Goal: Task Accomplishment & Management: Use online tool/utility

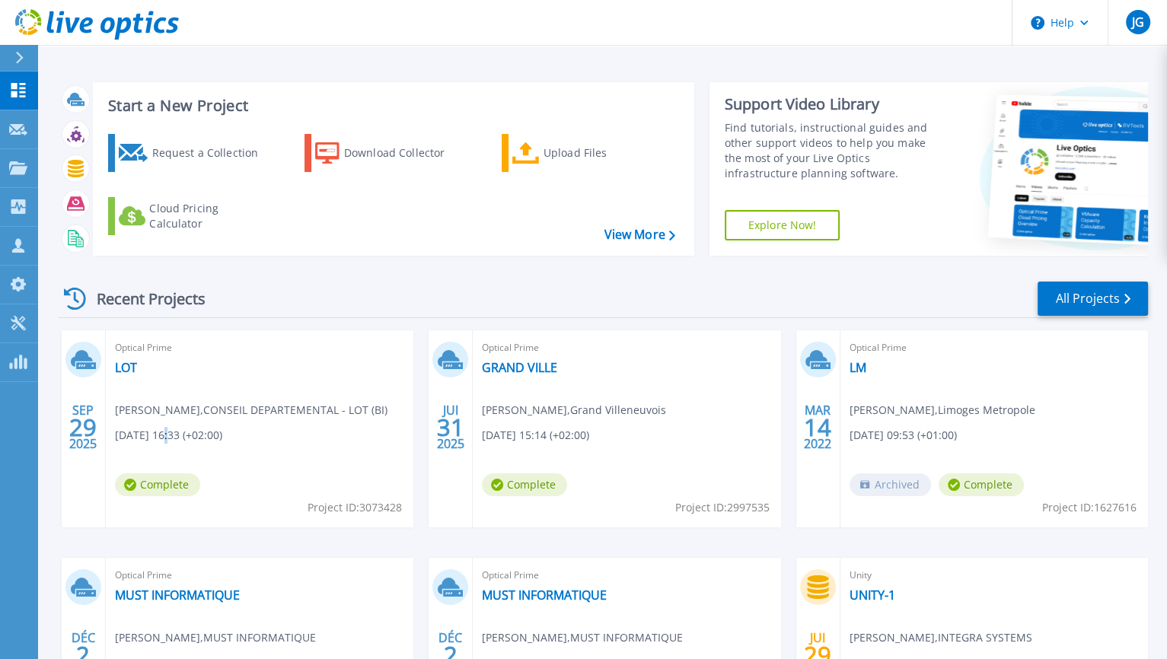
drag, startPoint x: 274, startPoint y: 392, endPoint x: 168, endPoint y: 438, distance: 115.2
click at [168, 438] on span "09/29/2025, 16:33 (+02:00)" at bounding box center [168, 435] width 107 height 17
click at [122, 369] on link "LOT" at bounding box center [126, 367] width 22 height 15
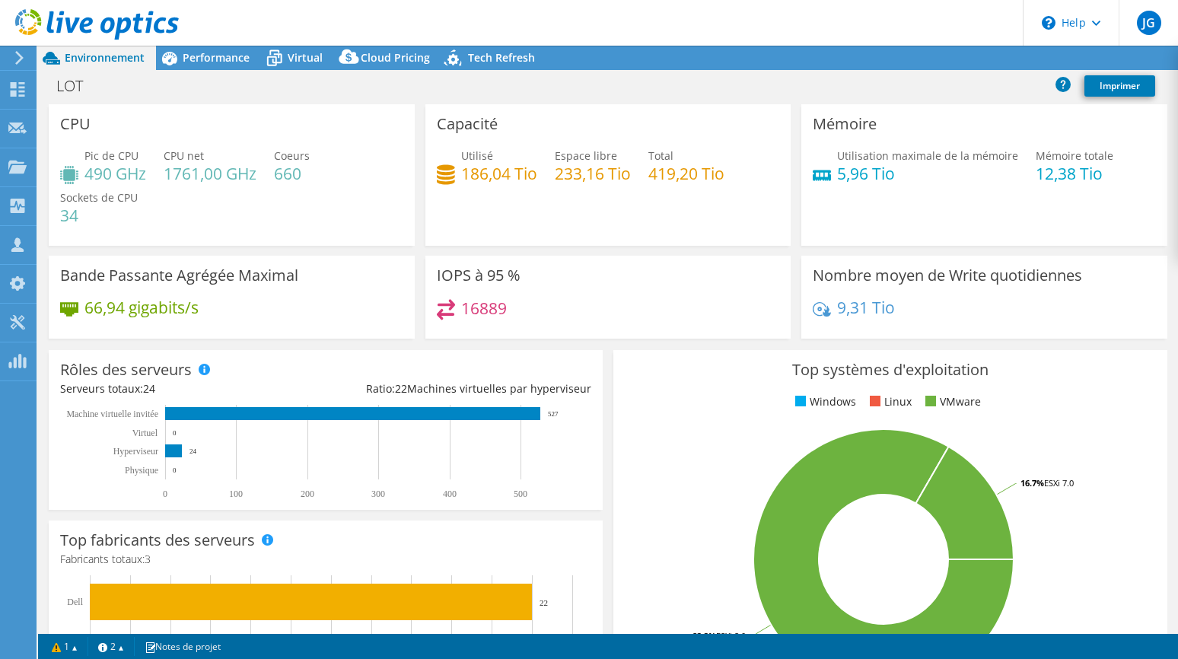
select select "USD"
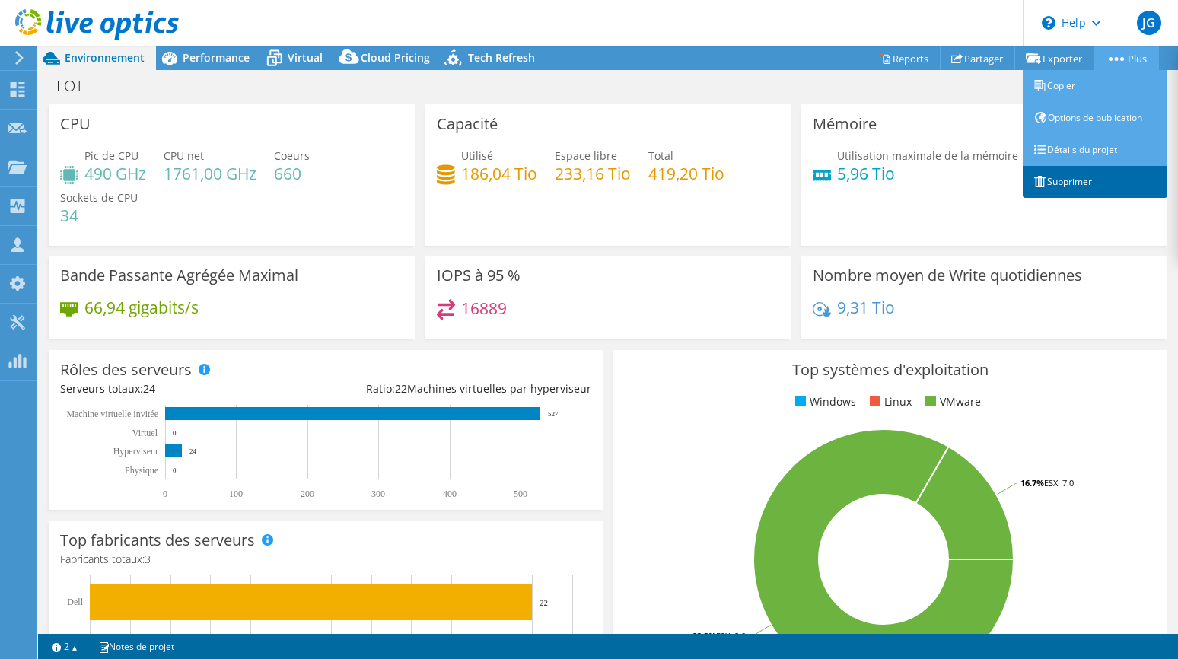
click at [1048, 181] on link "Supprimer" at bounding box center [1095, 182] width 145 height 32
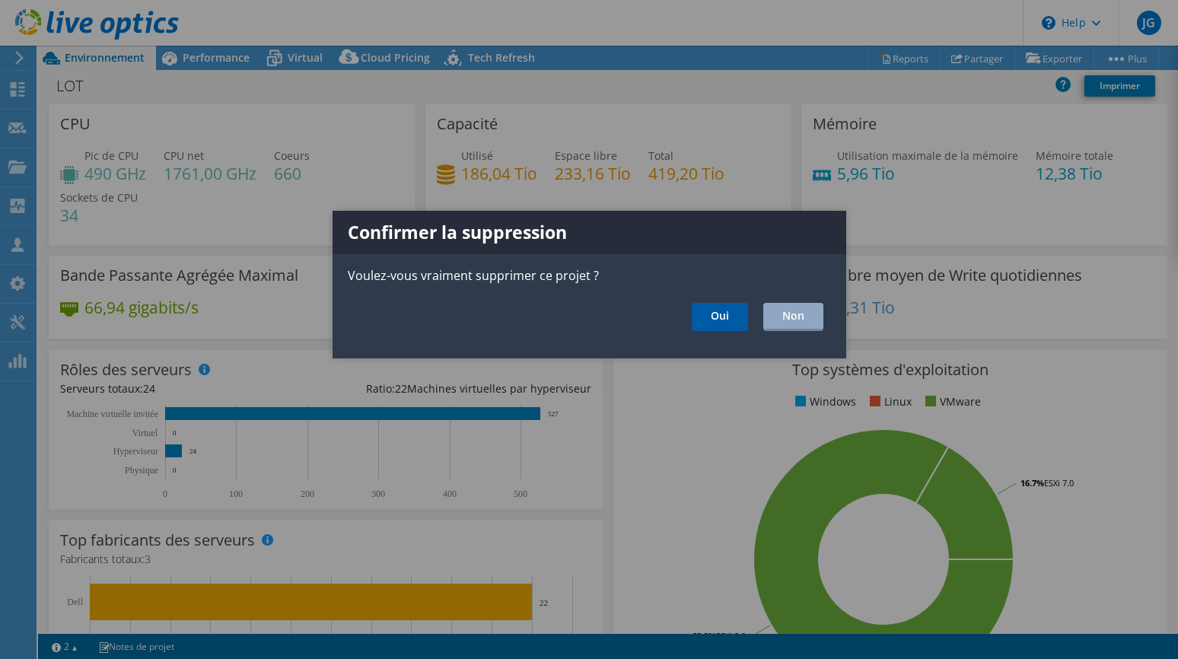
click at [703, 313] on link "Oui" at bounding box center [720, 317] width 56 height 28
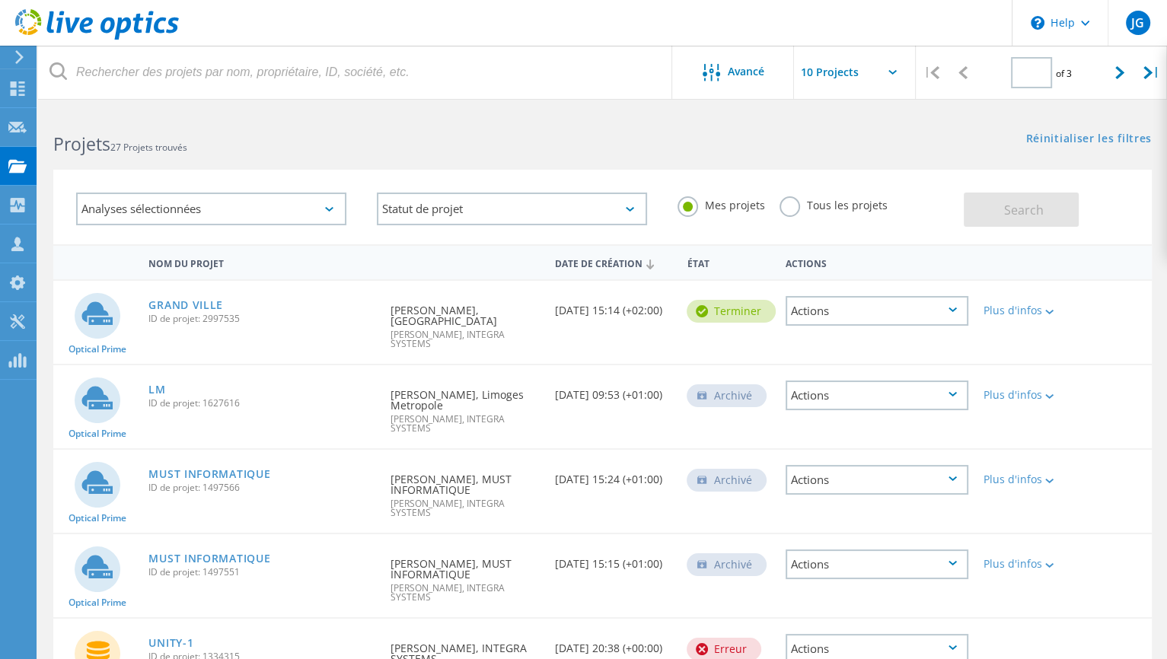
type input "1"
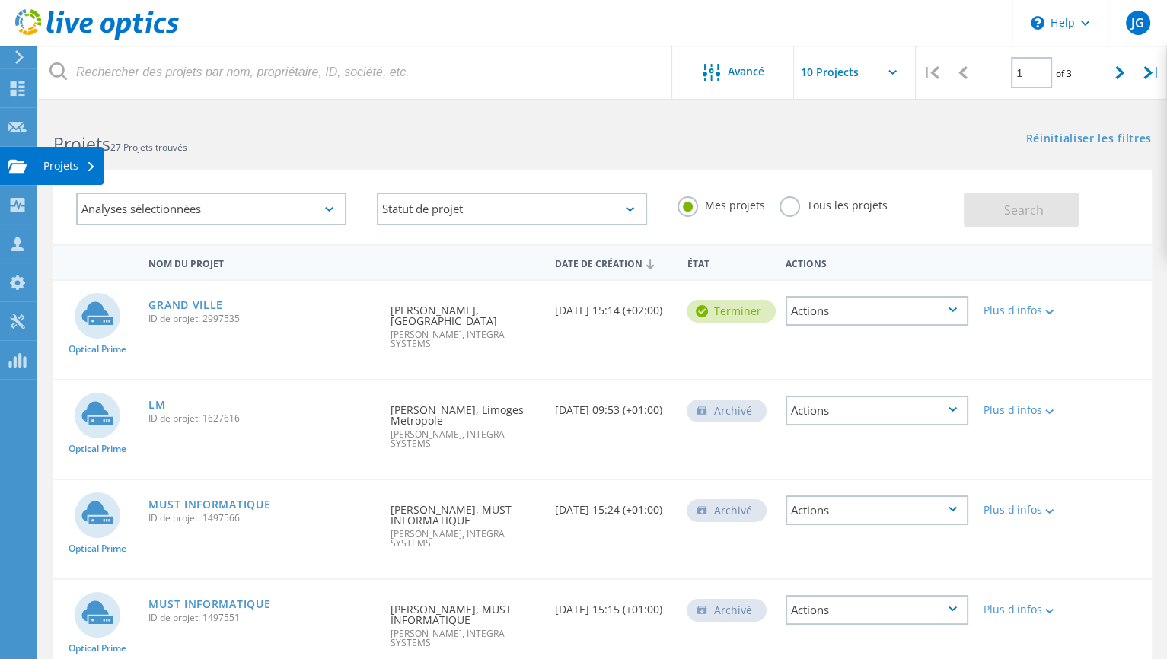
click at [80, 164] on div "Projets" at bounding box center [69, 166] width 53 height 11
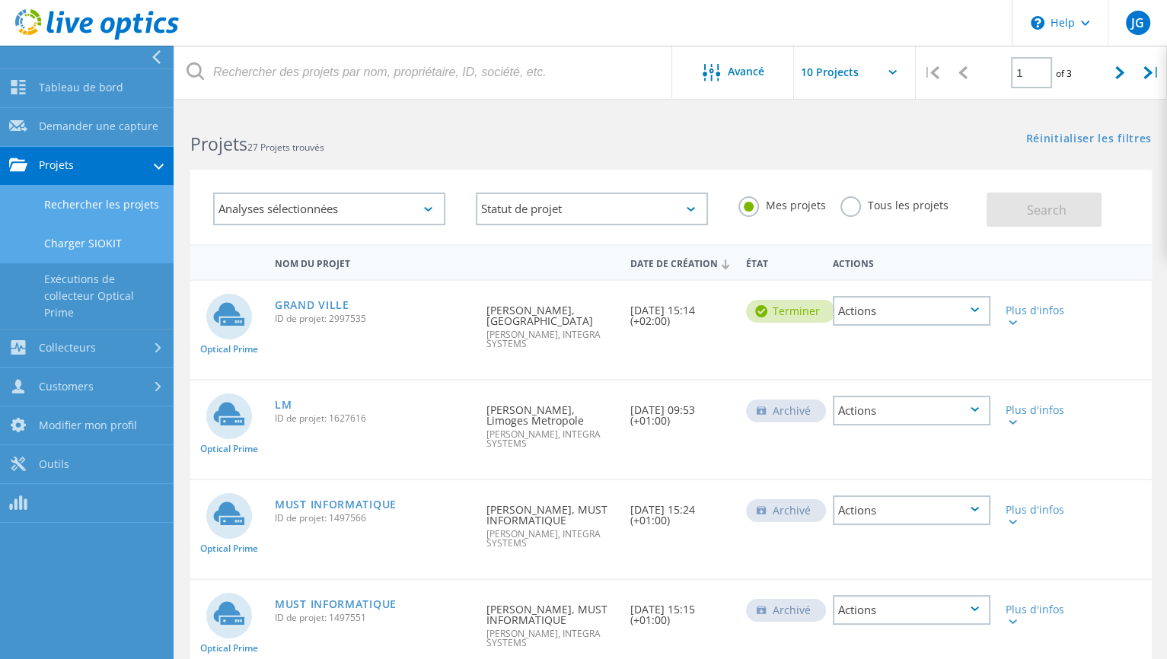
click at [84, 239] on link "Charger SIOKIT" at bounding box center [87, 243] width 174 height 39
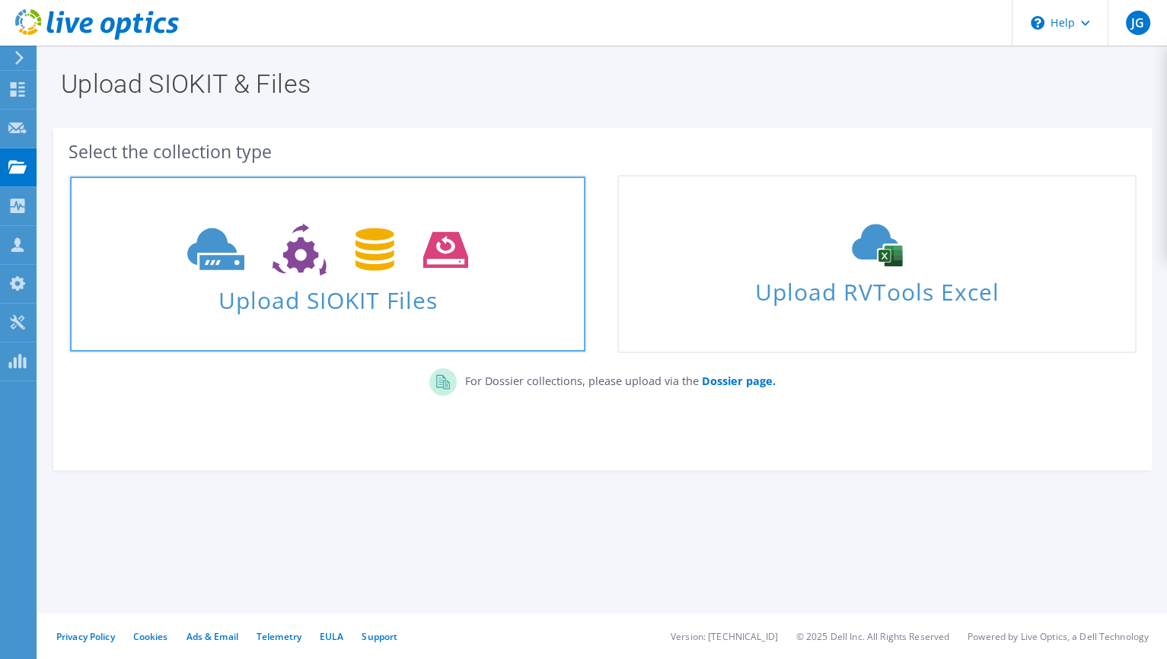
click at [331, 281] on span "Upload SIOKIT Files" at bounding box center [327, 295] width 515 height 33
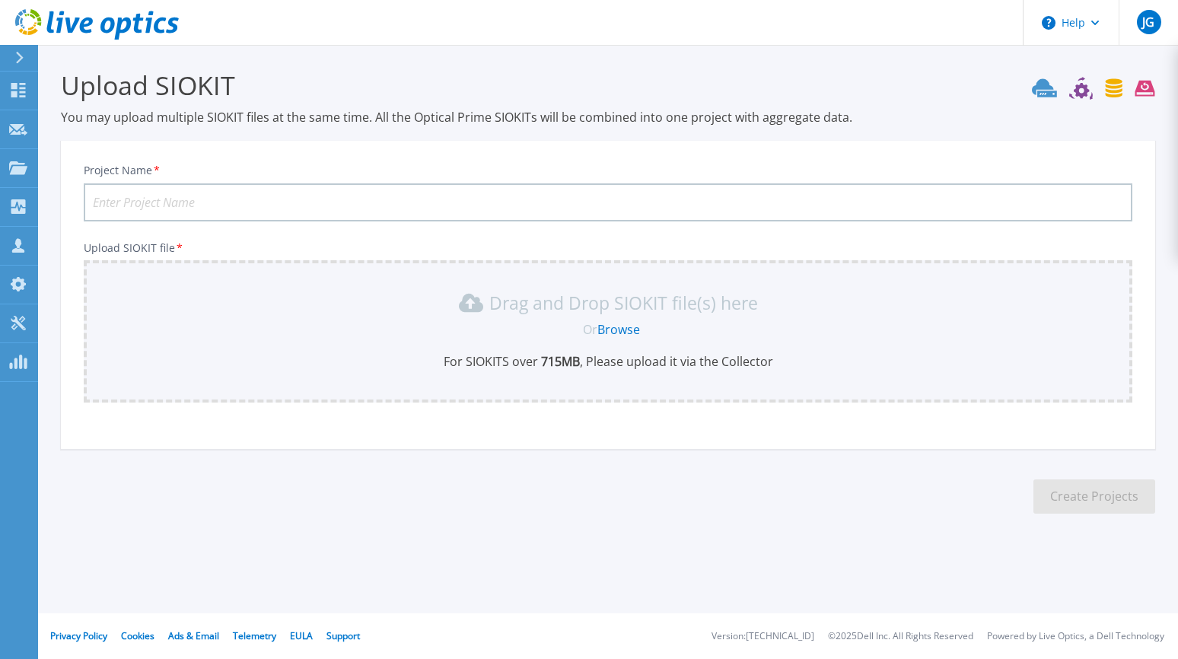
click at [152, 201] on input "Project Name *" at bounding box center [608, 202] width 1049 height 38
type input "LOT"
click at [156, 351] on div "Drag and Drop SIOKIT file(s) here Or Browse For SIOKITS over 715 MB , Please up…" at bounding box center [608, 330] width 1030 height 79
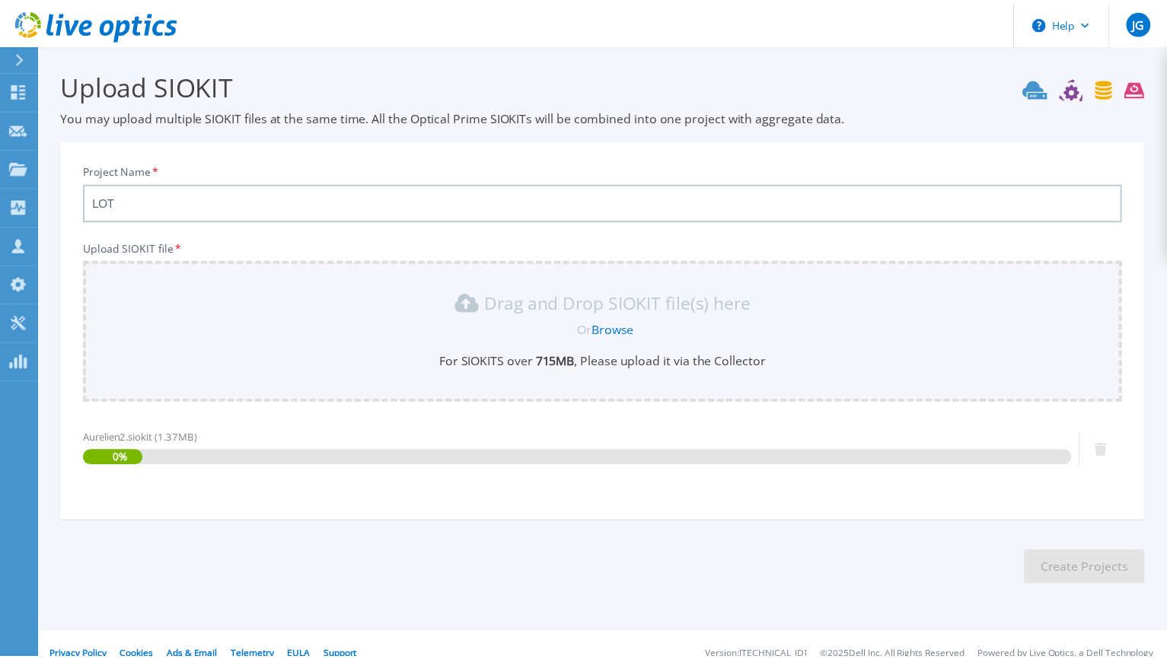
scroll to position [18, 0]
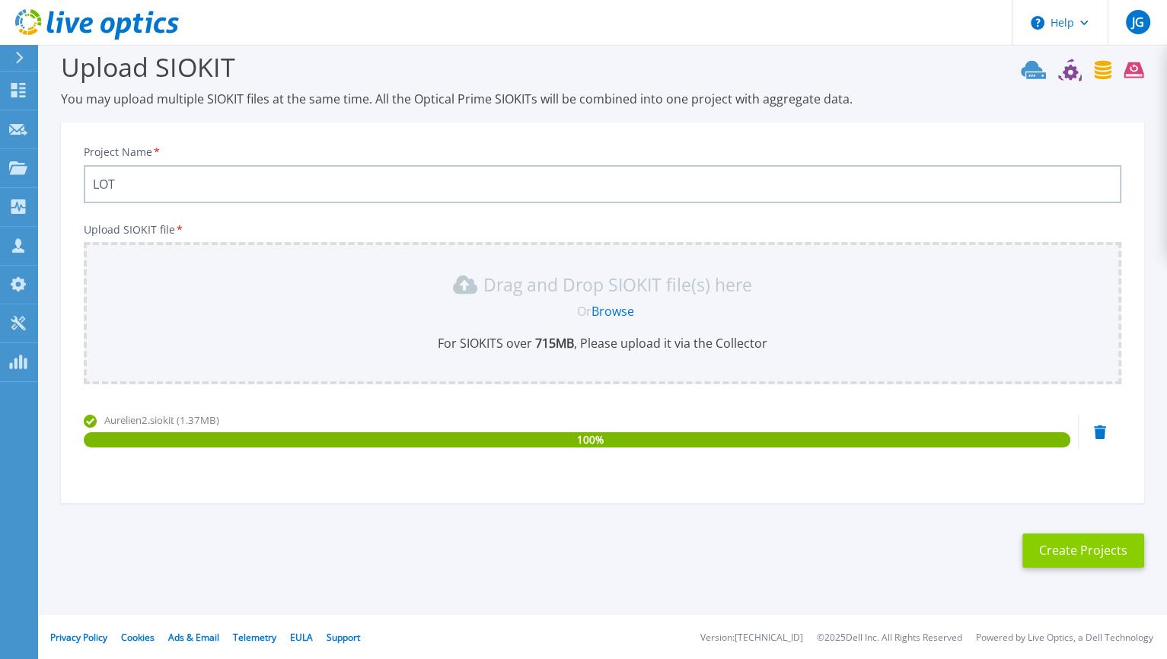
click at [1125, 556] on button "Create Projects" at bounding box center [1083, 550] width 122 height 34
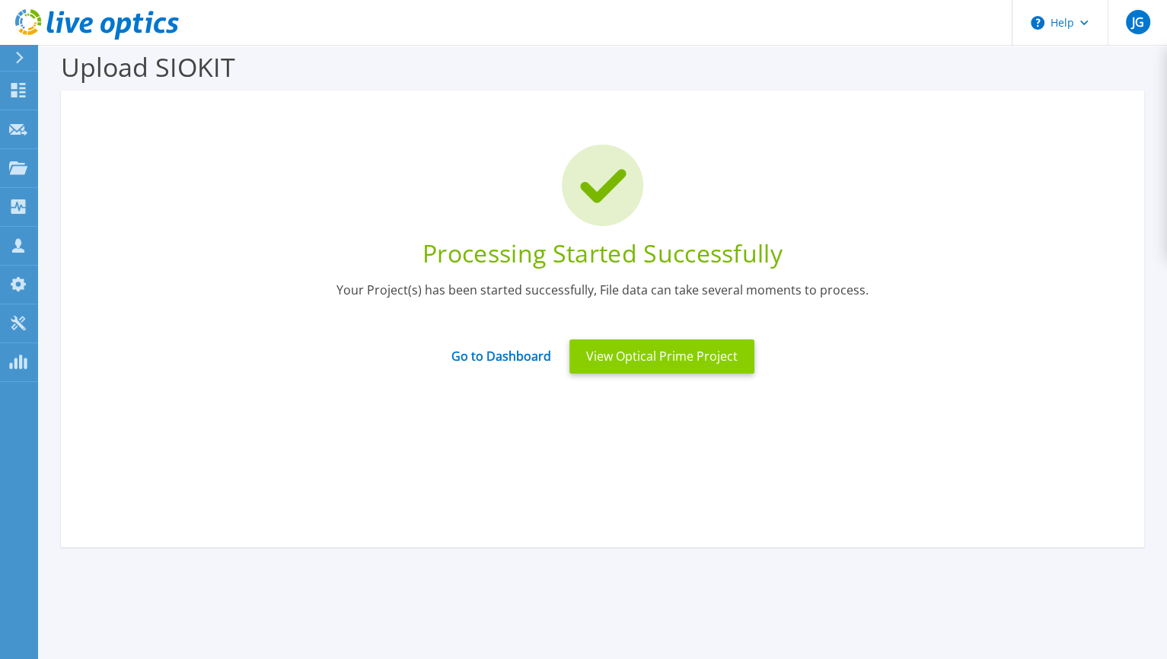
click at [648, 355] on button "View Optical Prime Project" at bounding box center [661, 356] width 185 height 34
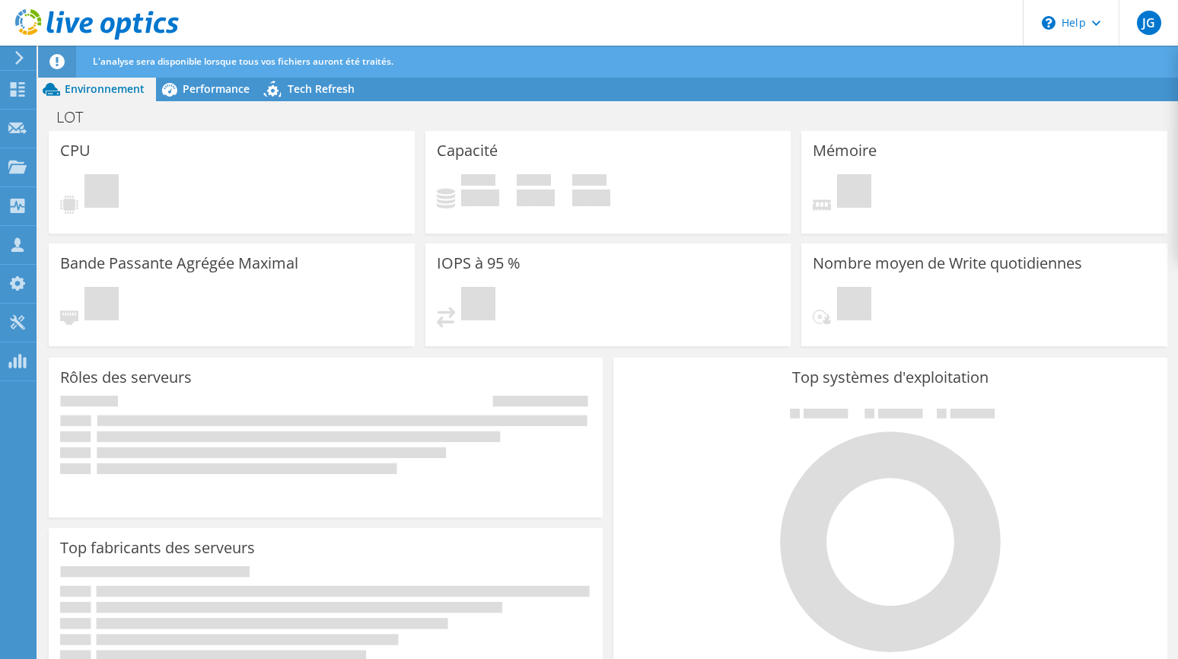
click at [753, 658] on div "Top systèmes d'exploitation Windows Linux VMware" at bounding box center [890, 540] width 554 height 365
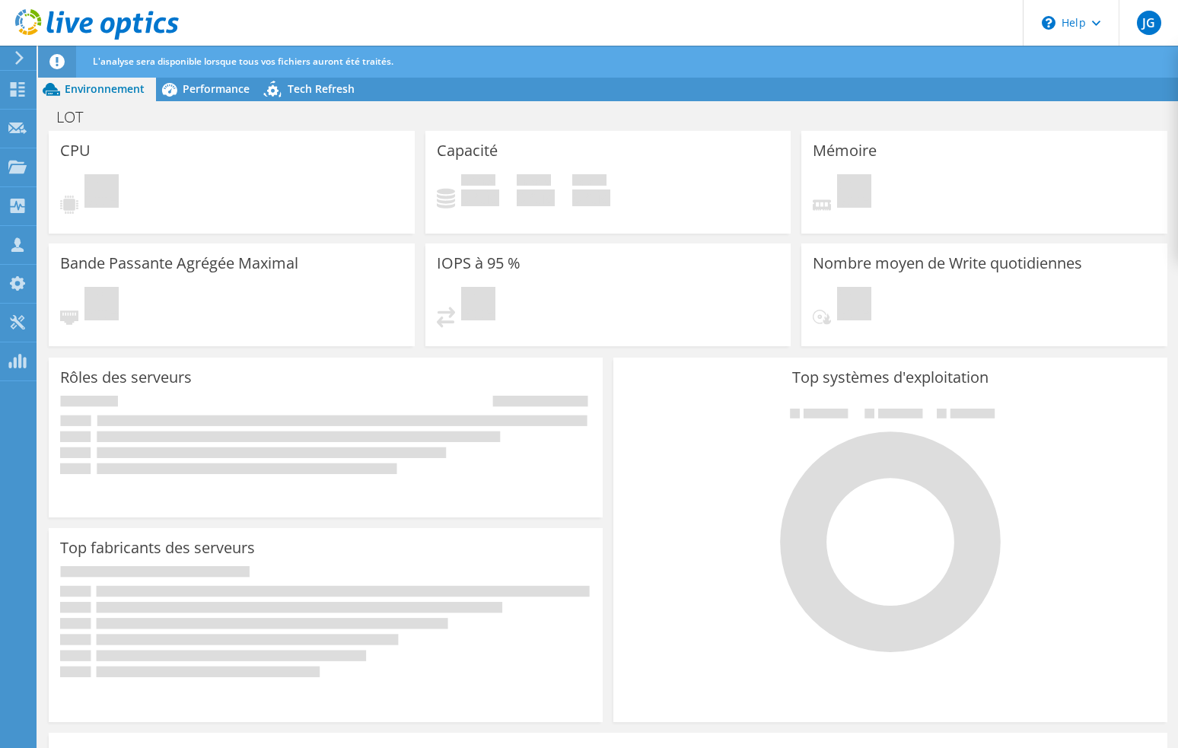
radio input "true"
radio input "false"
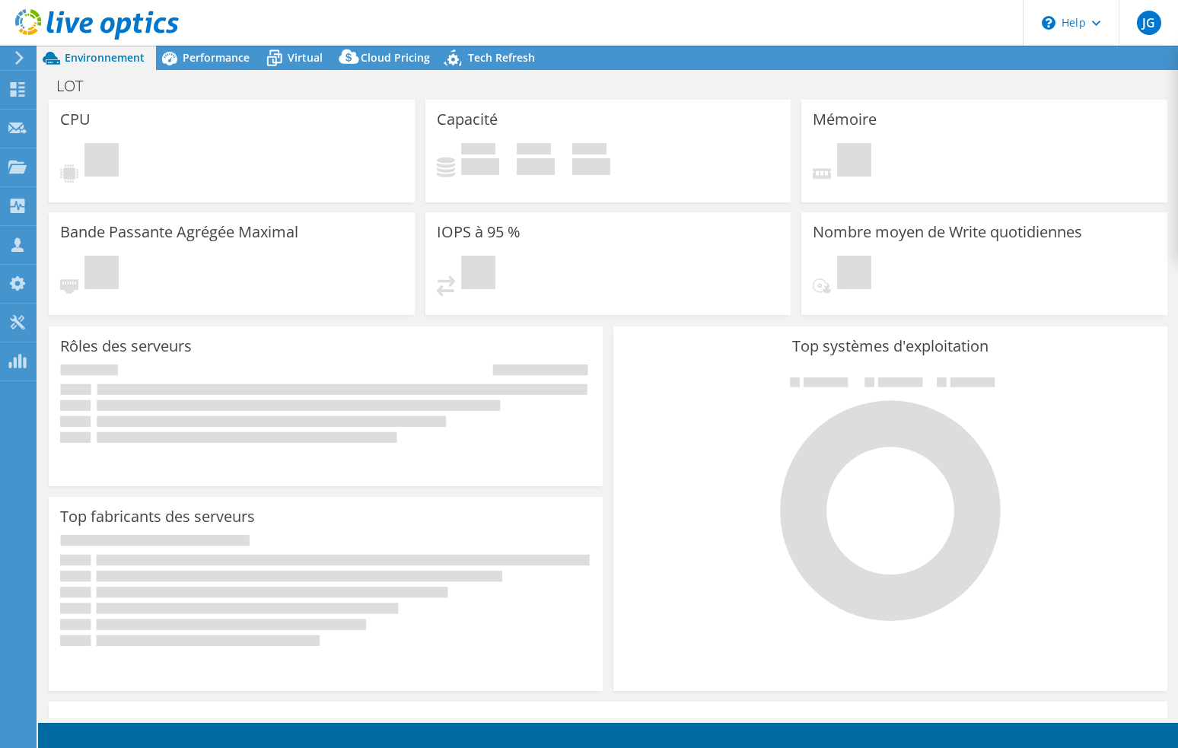
select select "USD"
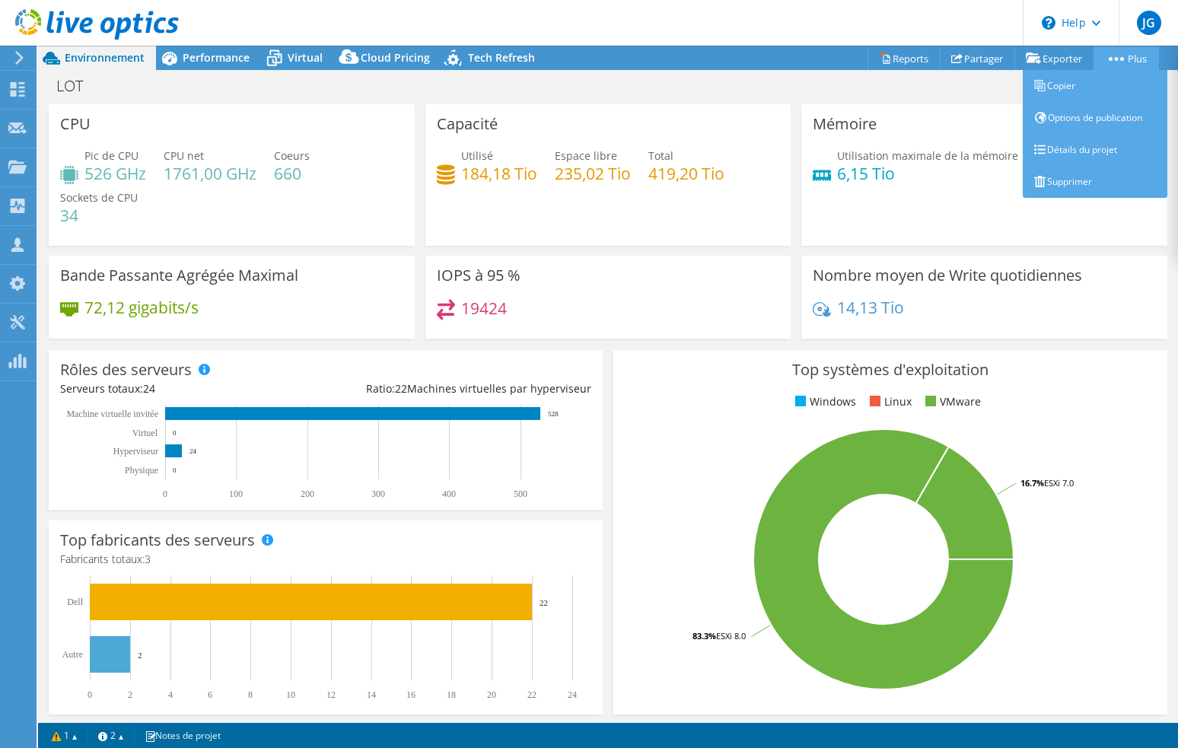
click at [1138, 56] on link "Plus" at bounding box center [1126, 58] width 65 height 24
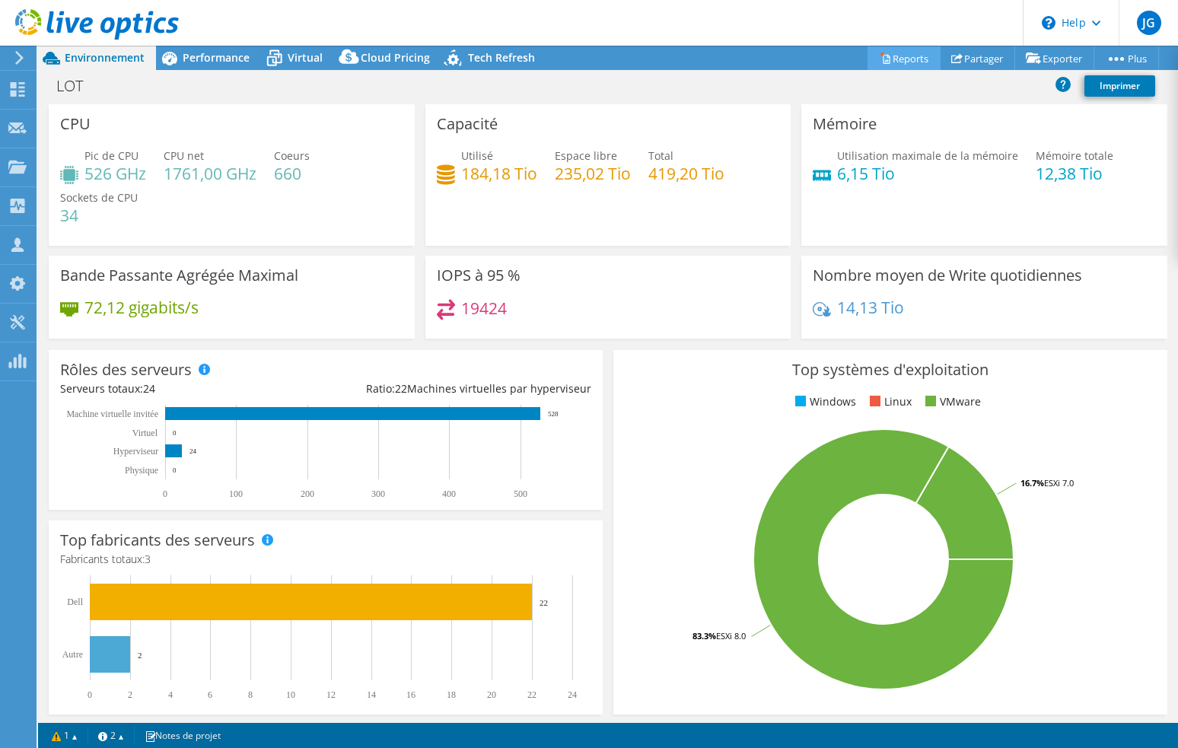
click at [899, 51] on link "Reports" at bounding box center [904, 58] width 73 height 24
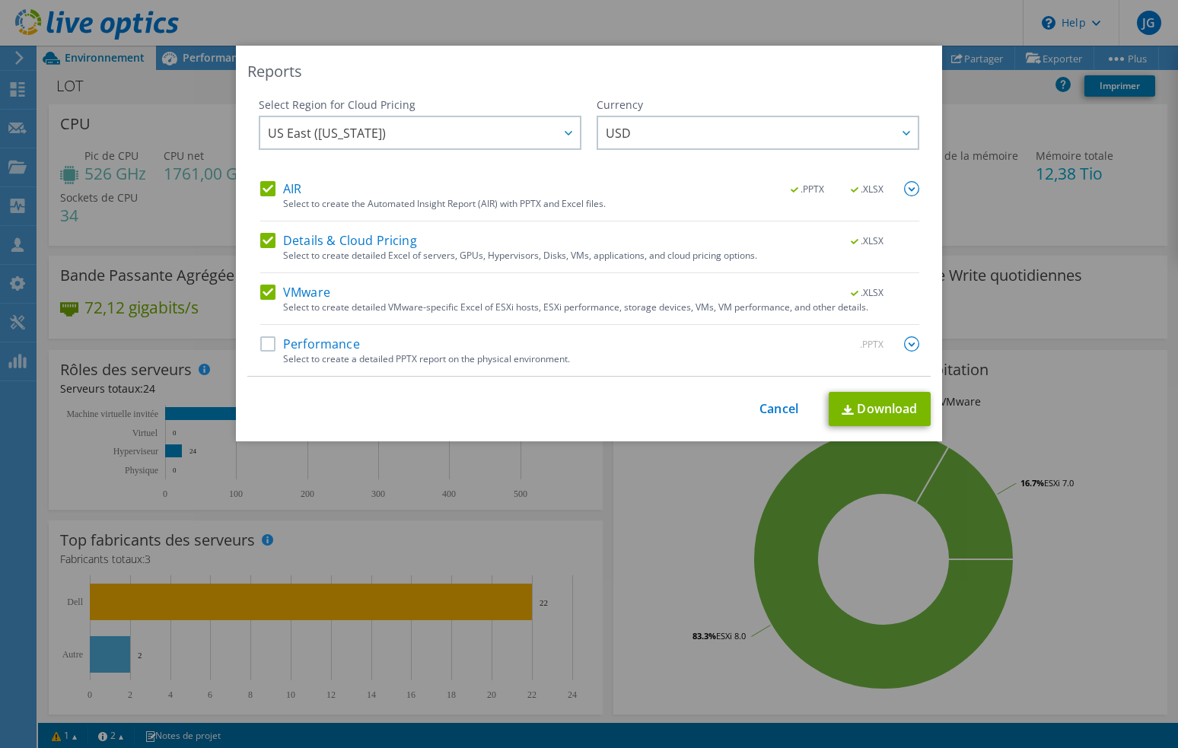
click at [260, 328] on div "AIR .PPTX .XLSX Select to create the Automated Insight Report (AIR) with PPTX a…" at bounding box center [589, 278] width 659 height 195
click at [265, 345] on label "Performance" at bounding box center [310, 343] width 100 height 15
click at [0, 0] on input "Performance" at bounding box center [0, 0] width 0 height 0
click at [498, 129] on span "US East ([US_STATE])" at bounding box center [424, 132] width 312 height 31
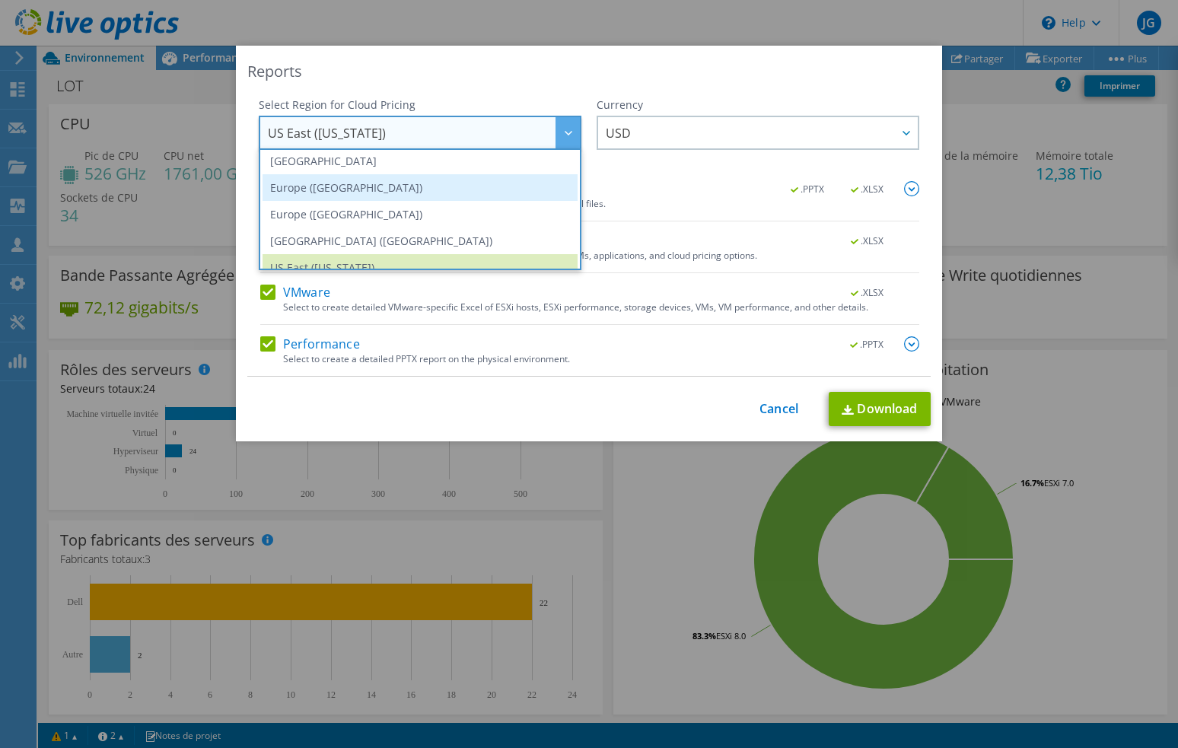
scroll to position [129, 0]
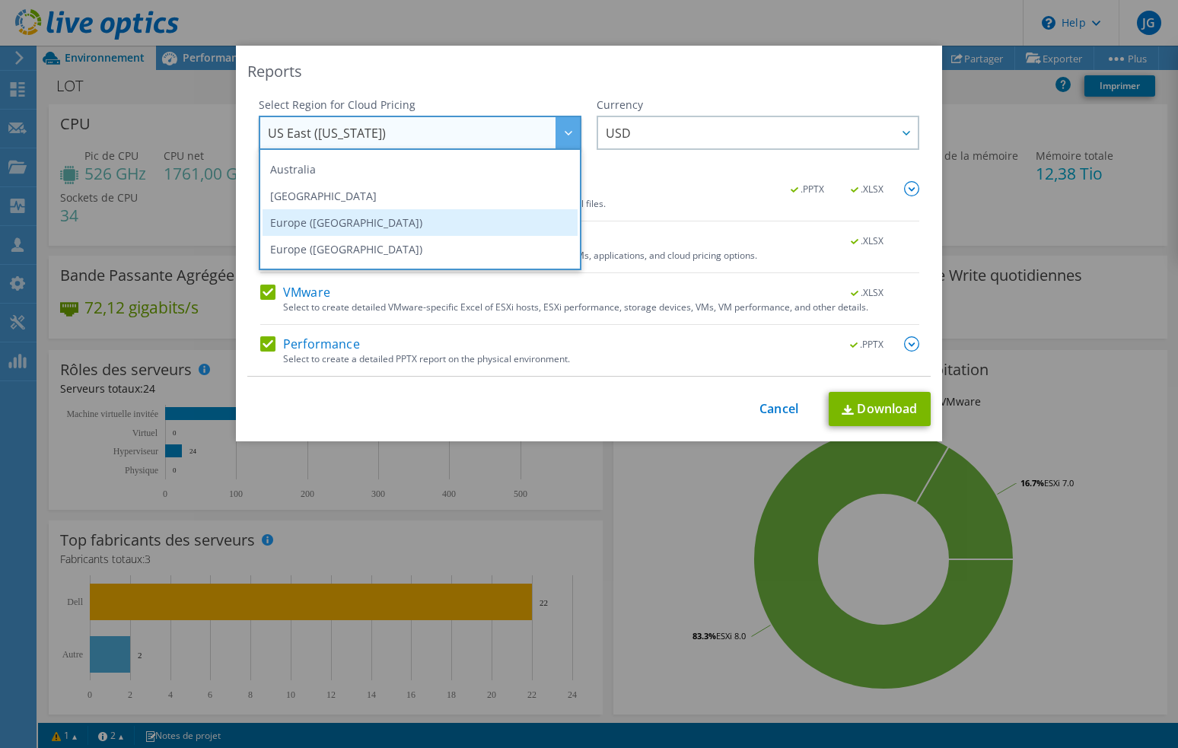
click at [455, 218] on li "Europe ([GEOGRAPHIC_DATA])" at bounding box center [420, 222] width 315 height 27
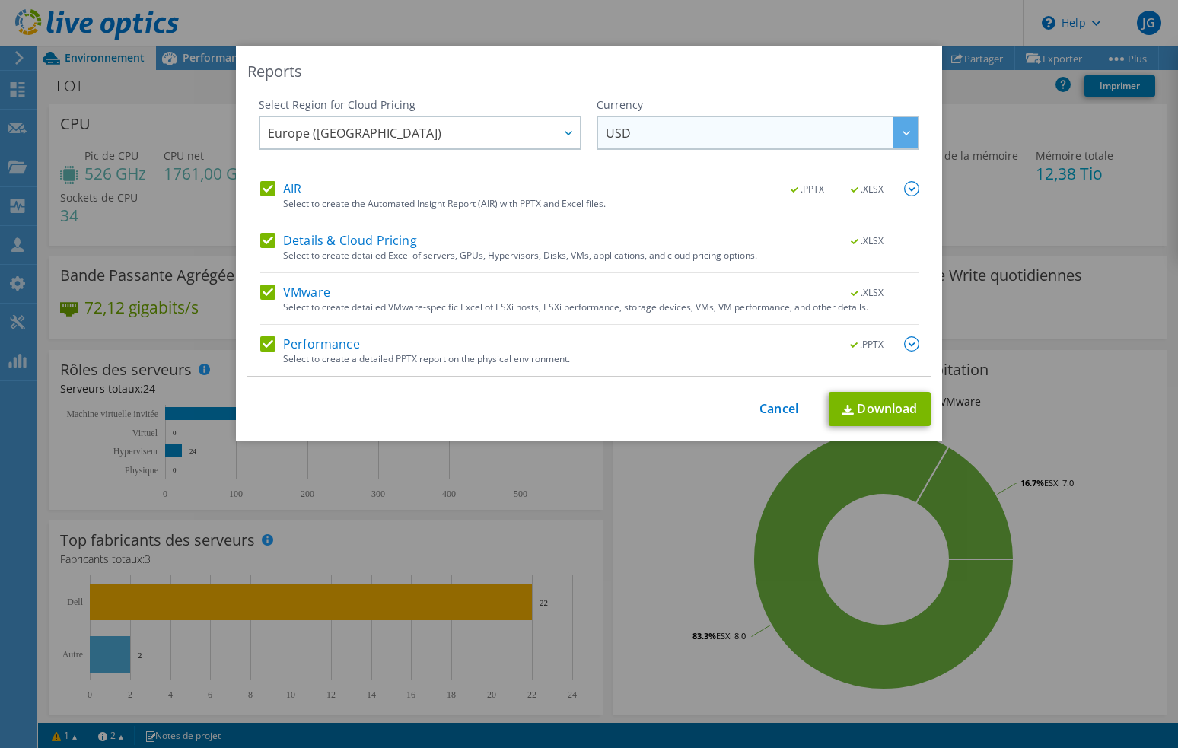
click at [810, 129] on span "USD" at bounding box center [762, 132] width 312 height 31
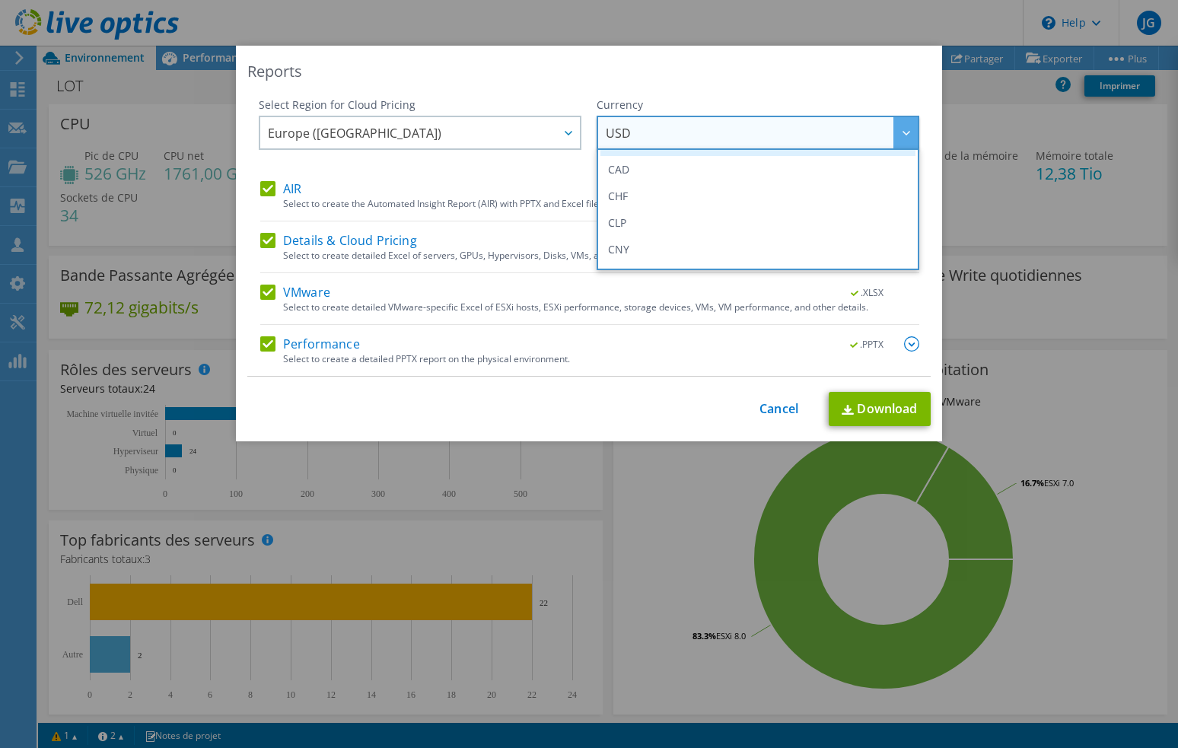
scroll to position [152, 0]
click at [651, 224] on li "EUR" at bounding box center [757, 226] width 315 height 27
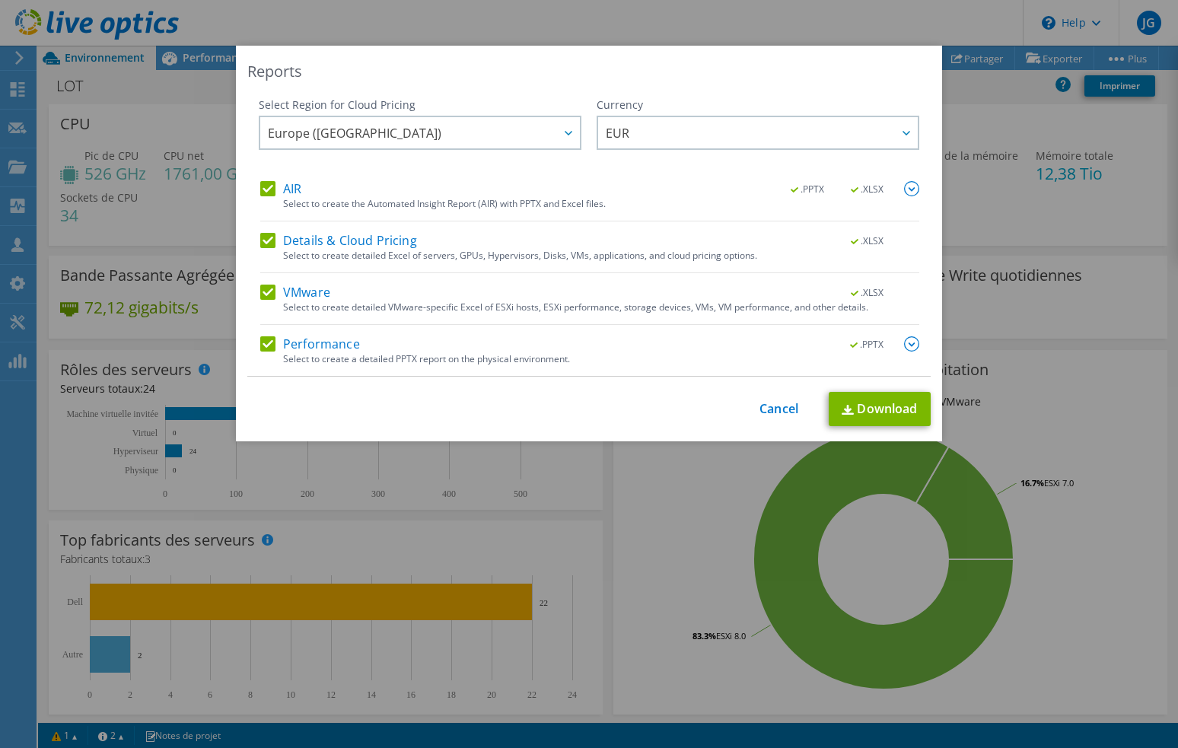
click at [264, 240] on label "Details & Cloud Pricing" at bounding box center [338, 240] width 157 height 15
click at [0, 0] on input "Details & Cloud Pricing" at bounding box center [0, 0] width 0 height 0
click at [874, 414] on link "Download" at bounding box center [880, 409] width 102 height 34
click at [770, 403] on link "Cancel" at bounding box center [778, 409] width 39 height 14
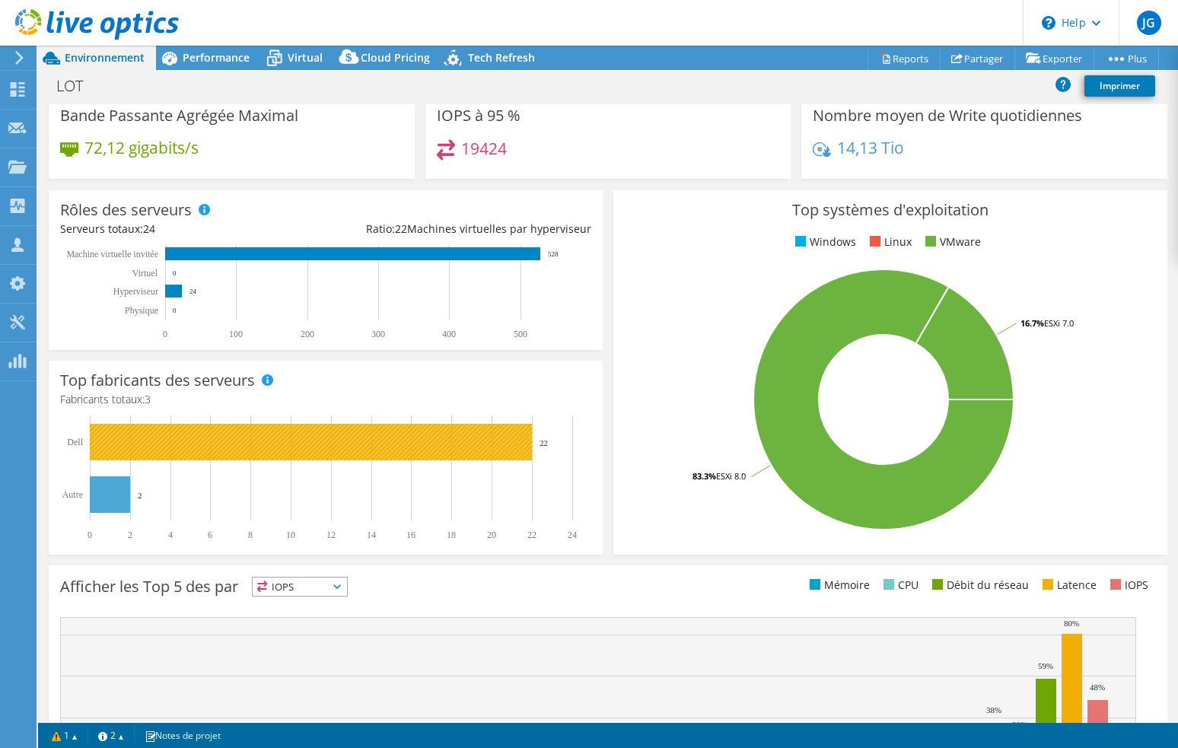
scroll to position [156, 0]
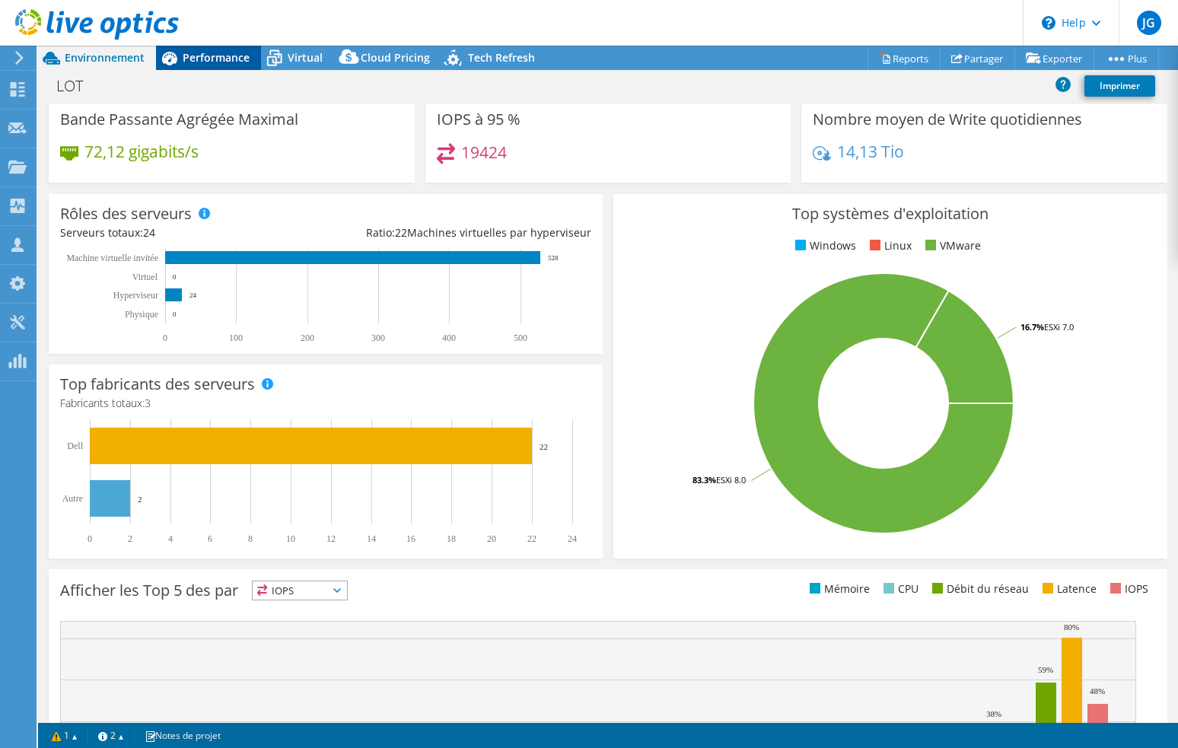
click at [218, 63] on span "Performance" at bounding box center [216, 57] width 67 height 14
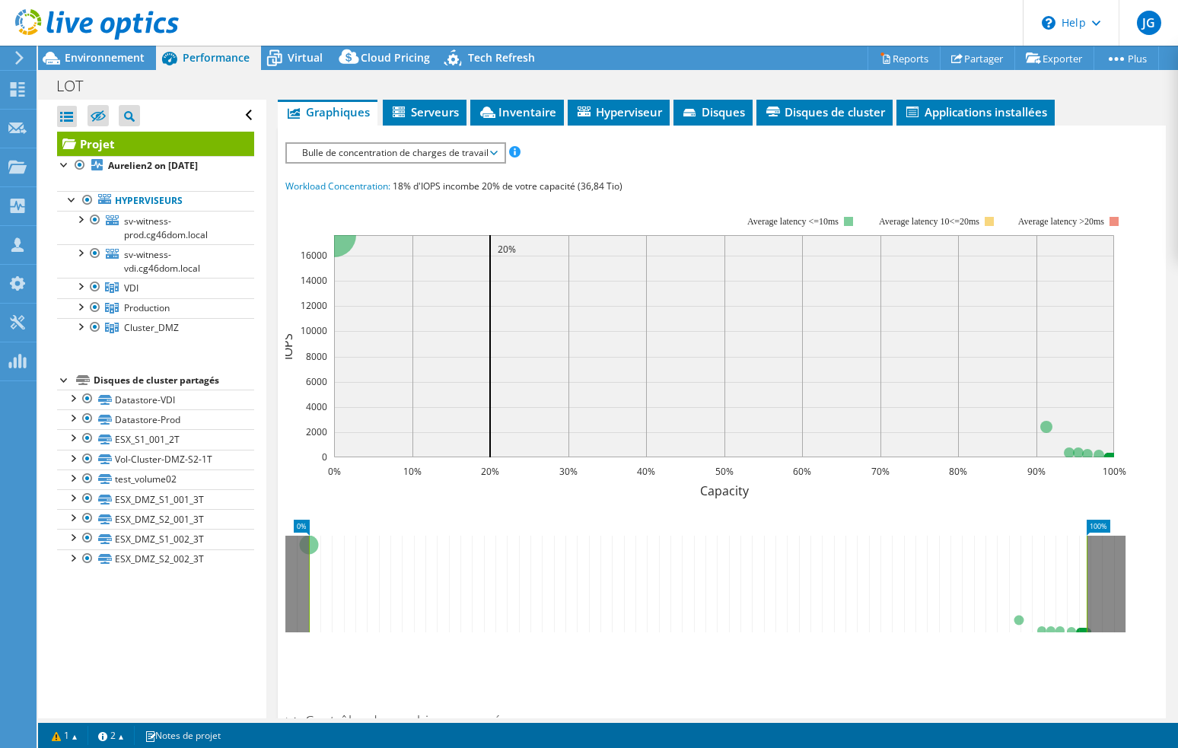
scroll to position [304, 0]
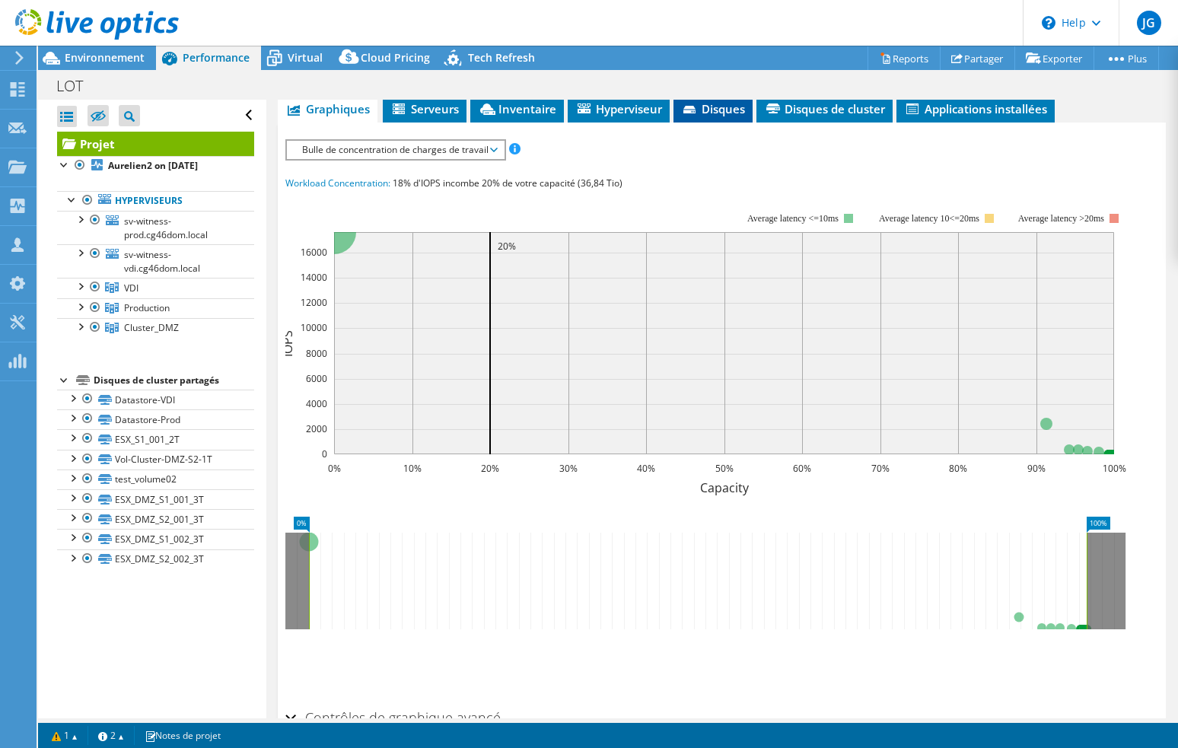
click at [711, 118] on li "Disques" at bounding box center [712, 110] width 79 height 26
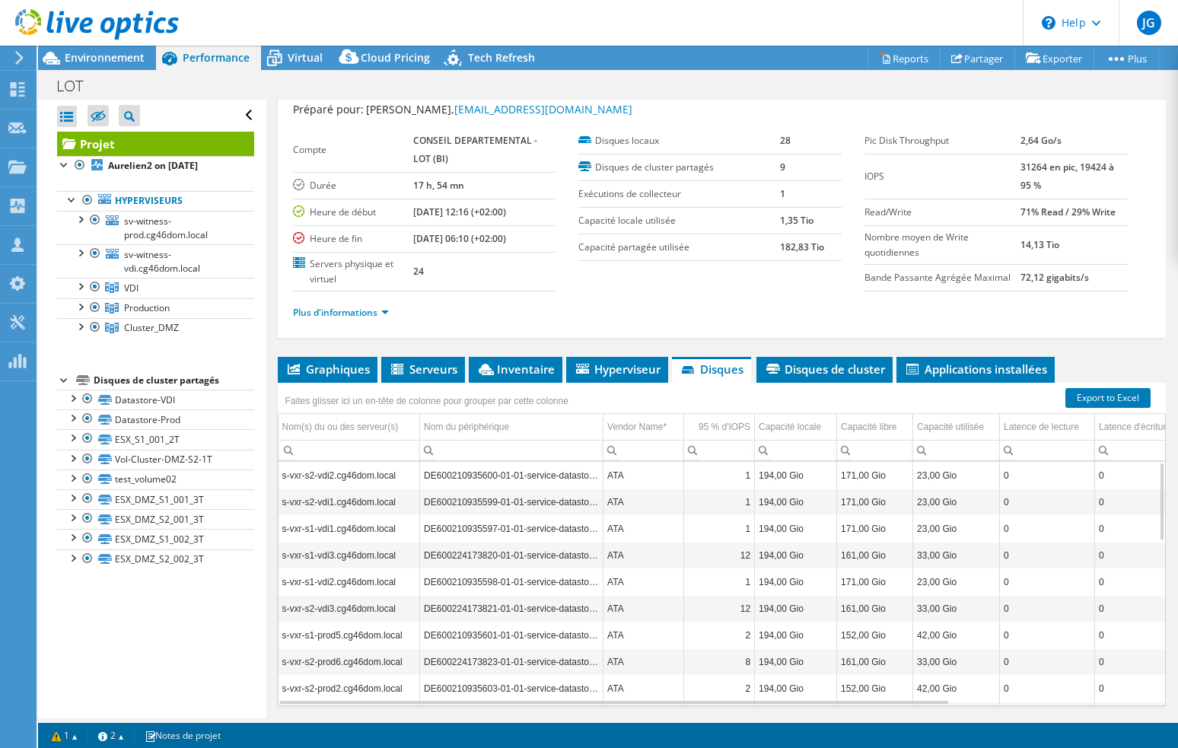
scroll to position [11, 0]
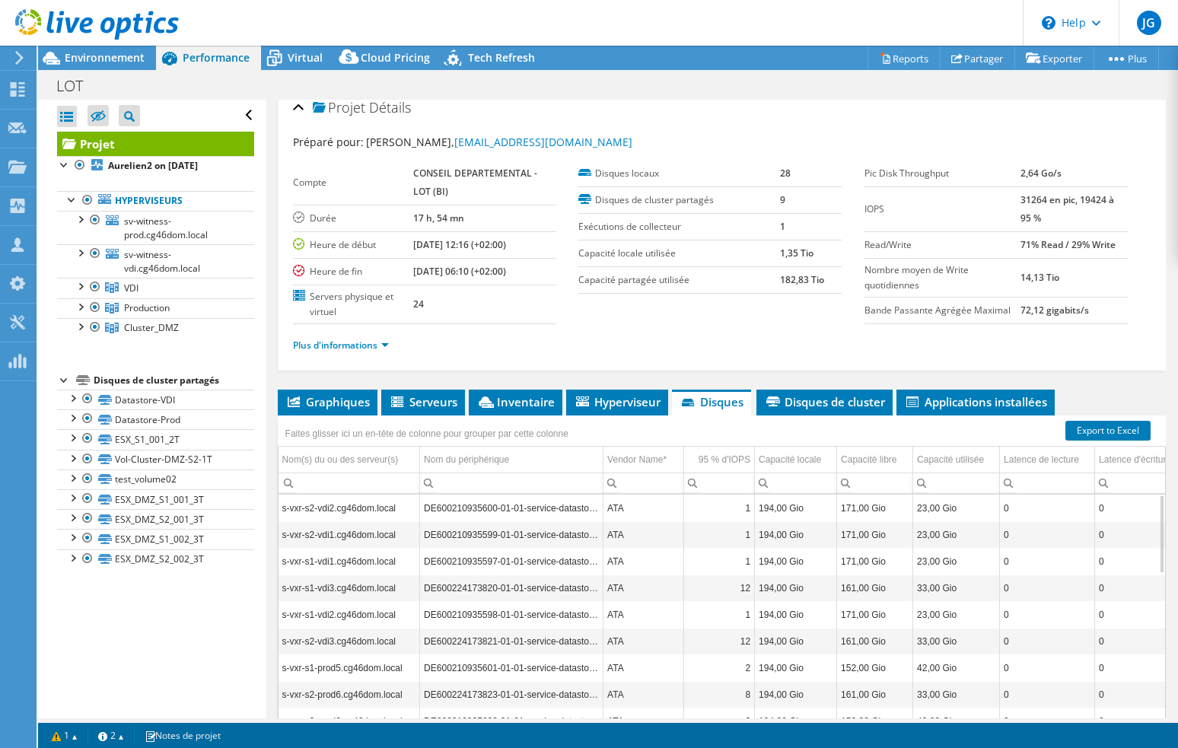
click at [782, 275] on b "182,83 Tio" at bounding box center [802, 279] width 44 height 13
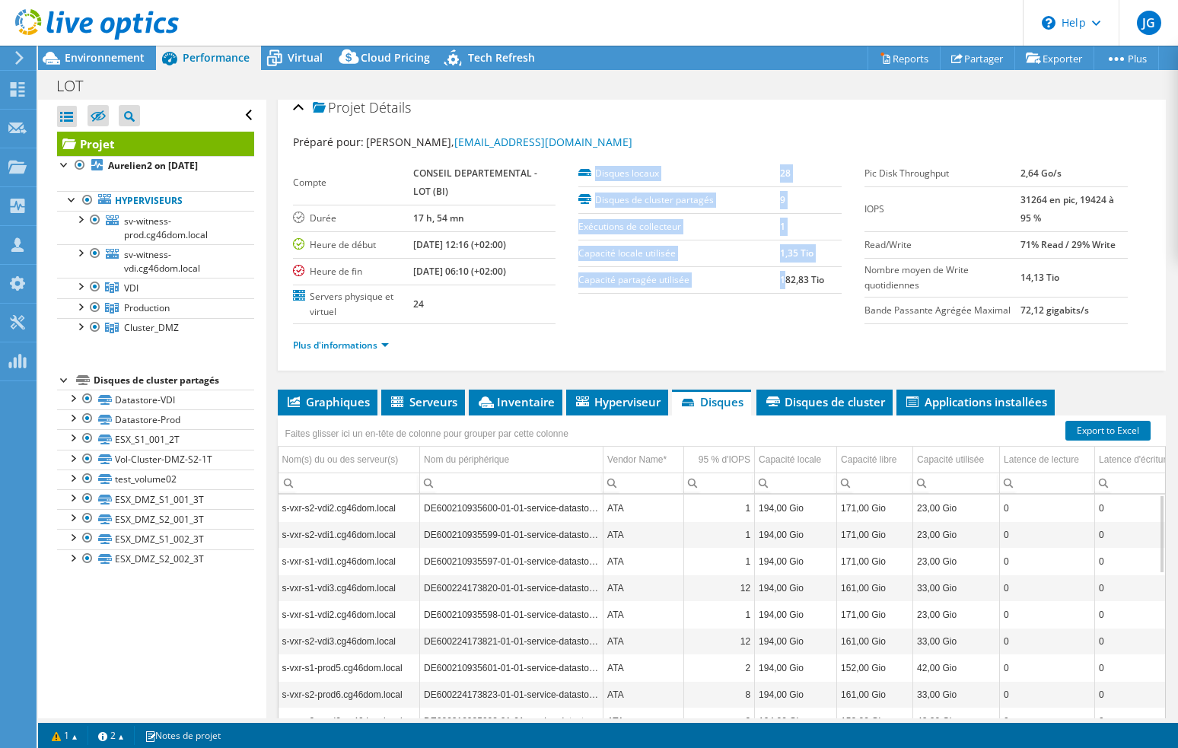
drag, startPoint x: 775, startPoint y: 275, endPoint x: 840, endPoint y: 275, distance: 64.7
click at [840, 275] on div "Disques locaux 28 Disques de cluster partagés 9 Exécutions de collecteur 1 Capa…" at bounding box center [721, 227] width 286 height 133
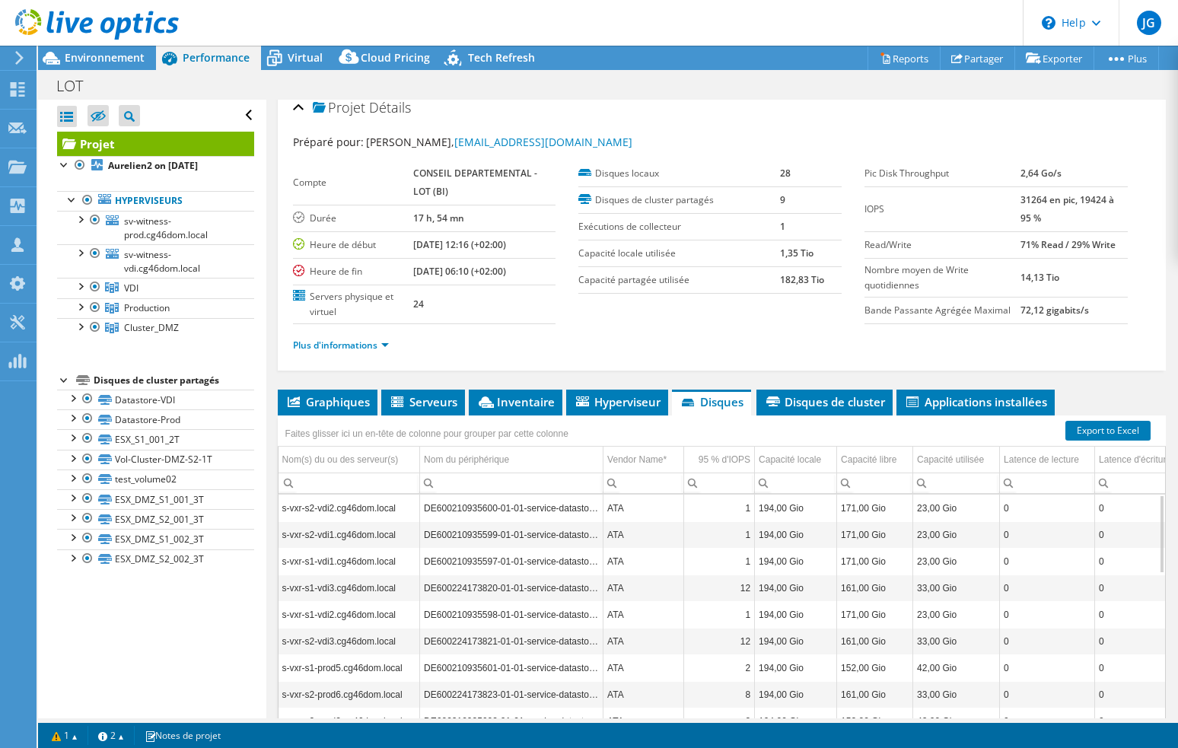
drag, startPoint x: 810, startPoint y: 330, endPoint x: 775, endPoint y: 282, distance: 59.4
click at [810, 330] on div "Plus d'informations" at bounding box center [722, 345] width 858 height 43
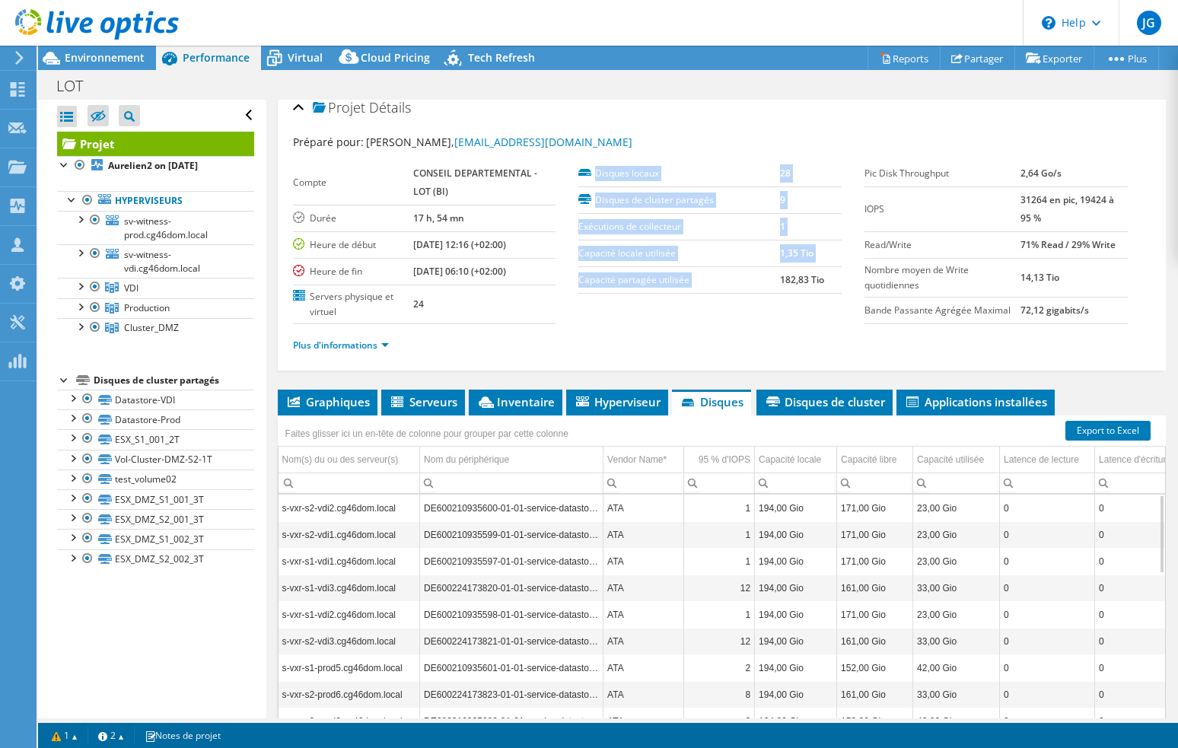
drag, startPoint x: 772, startPoint y: 275, endPoint x: 836, endPoint y: 273, distance: 63.9
click at [836, 273] on div "Disques locaux 28 Disques de cluster partagés 9 Exécutions de collecteur 1 Capa…" at bounding box center [721, 227] width 286 height 133
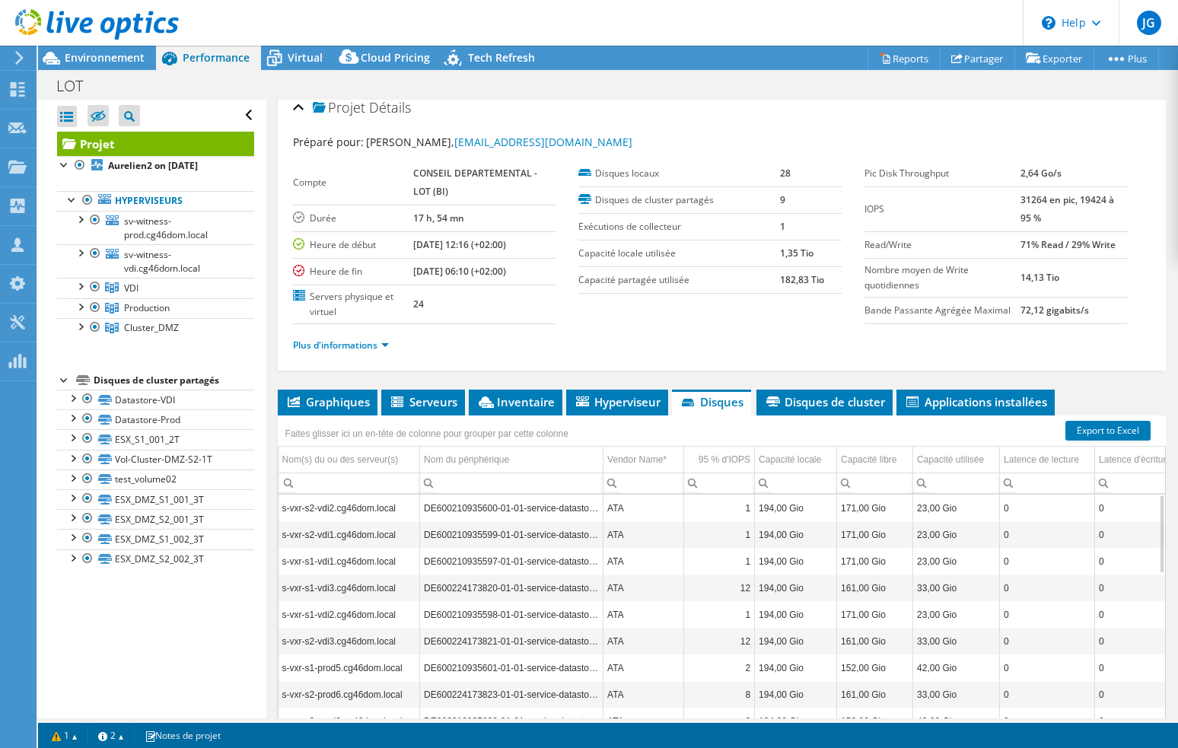
click at [824, 336] on ul "Plus d'informations" at bounding box center [722, 343] width 858 height 21
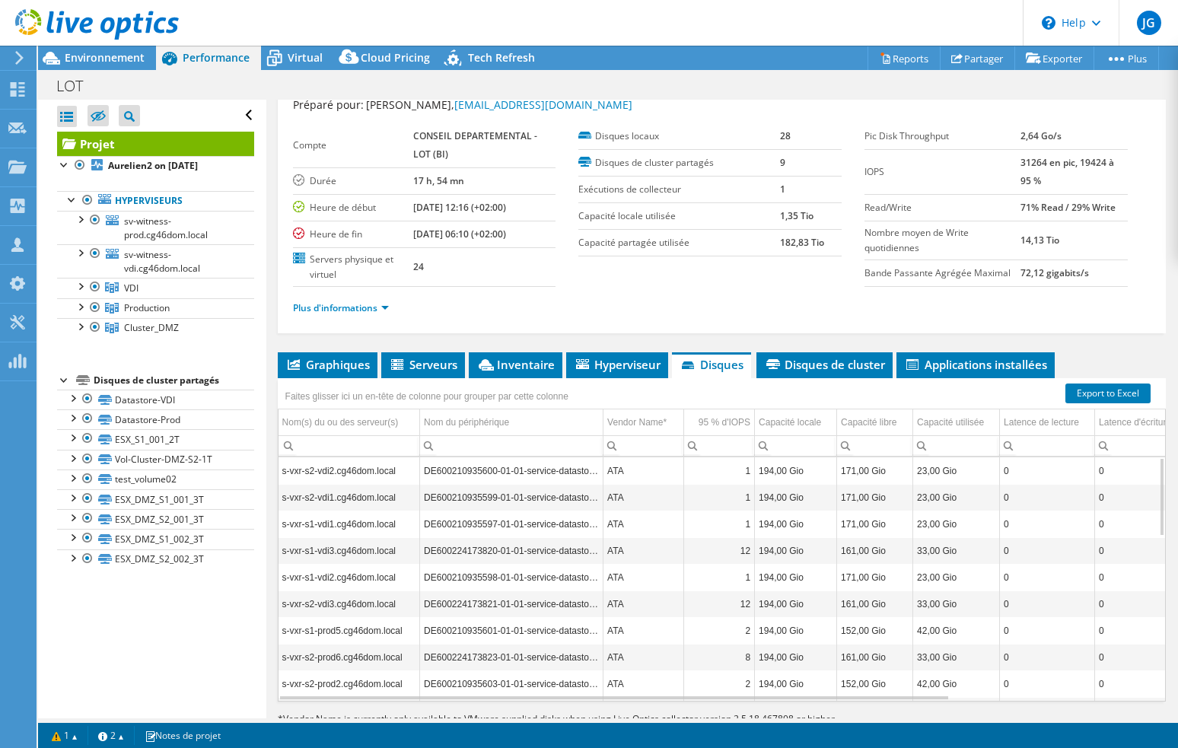
scroll to position [88, 0]
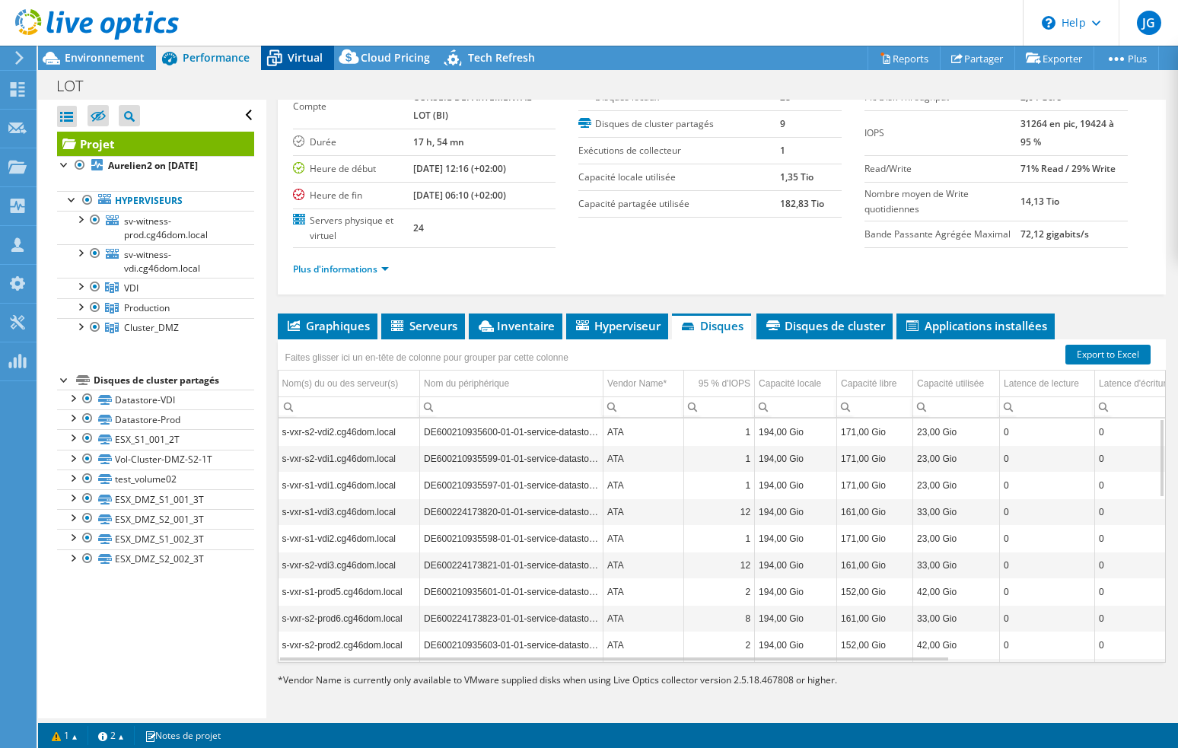
click at [293, 53] on span "Virtual" at bounding box center [305, 57] width 35 height 14
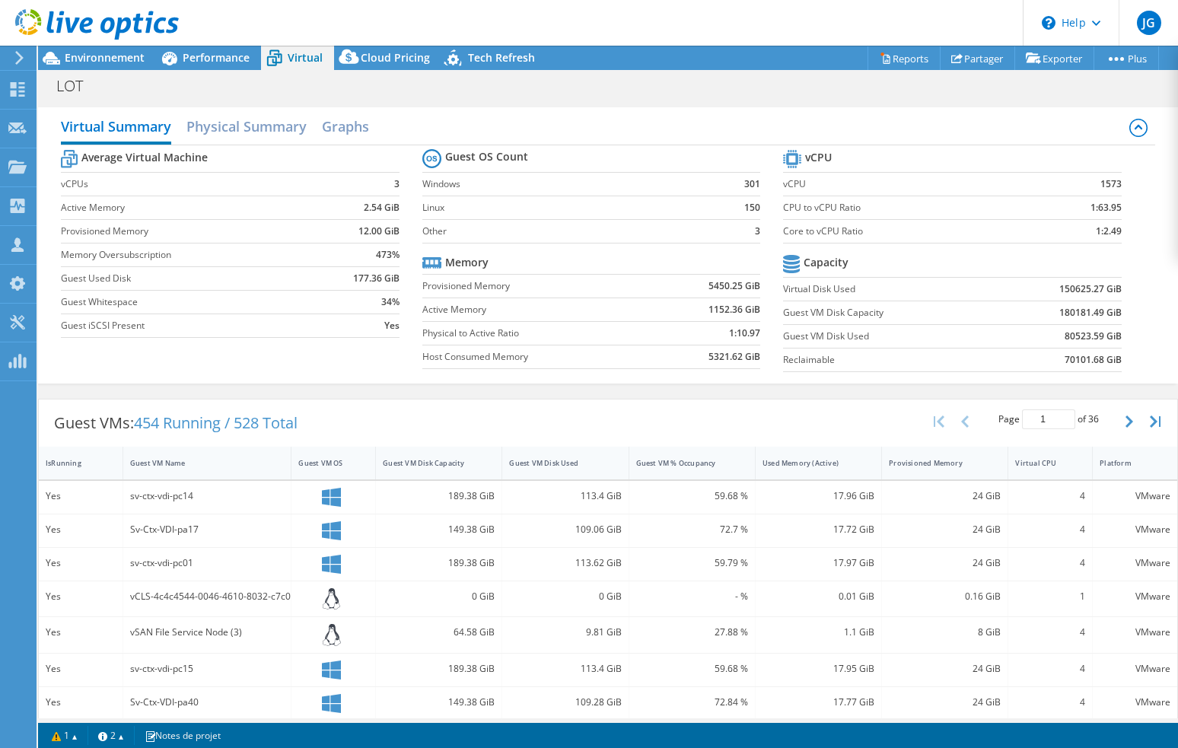
scroll to position [275, 0]
